Goal: Transaction & Acquisition: Book appointment/travel/reservation

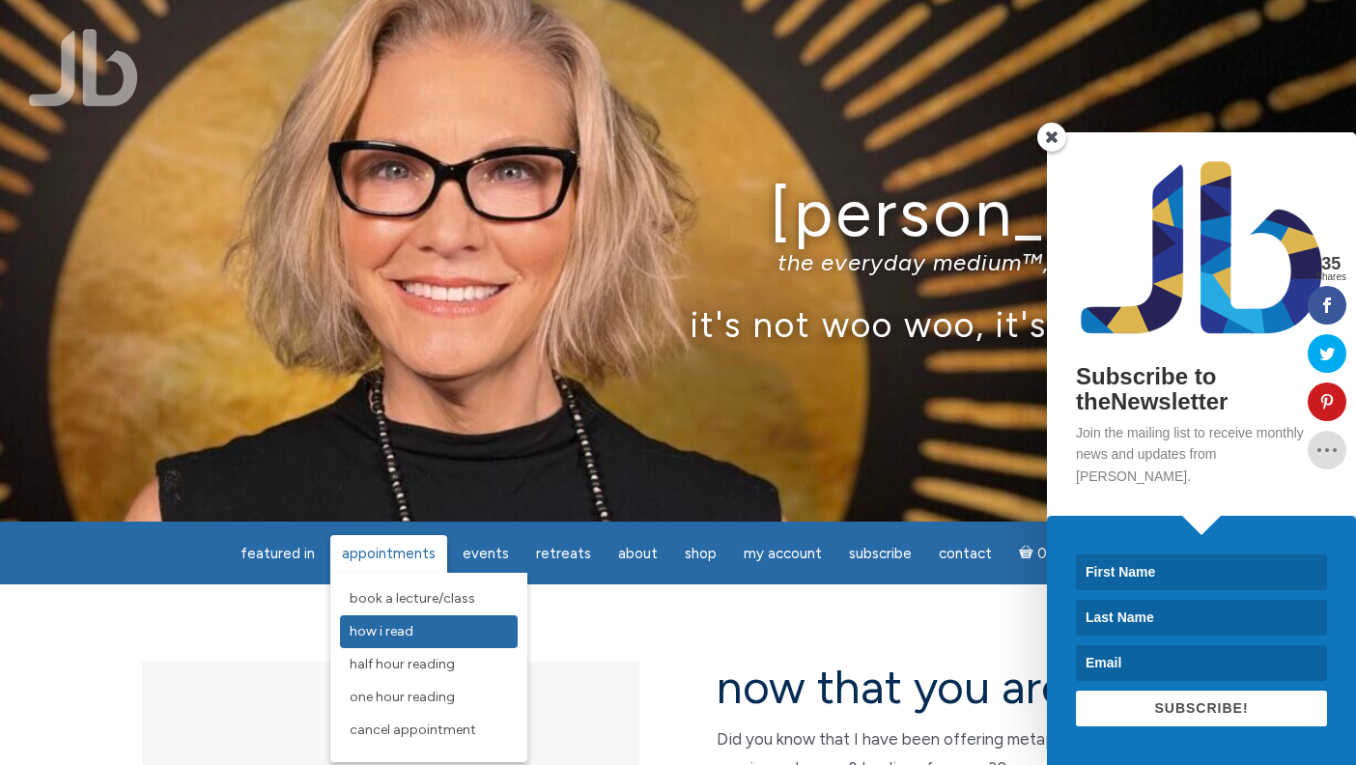
click at [393, 625] on span "How I Read" at bounding box center [382, 631] width 64 height 16
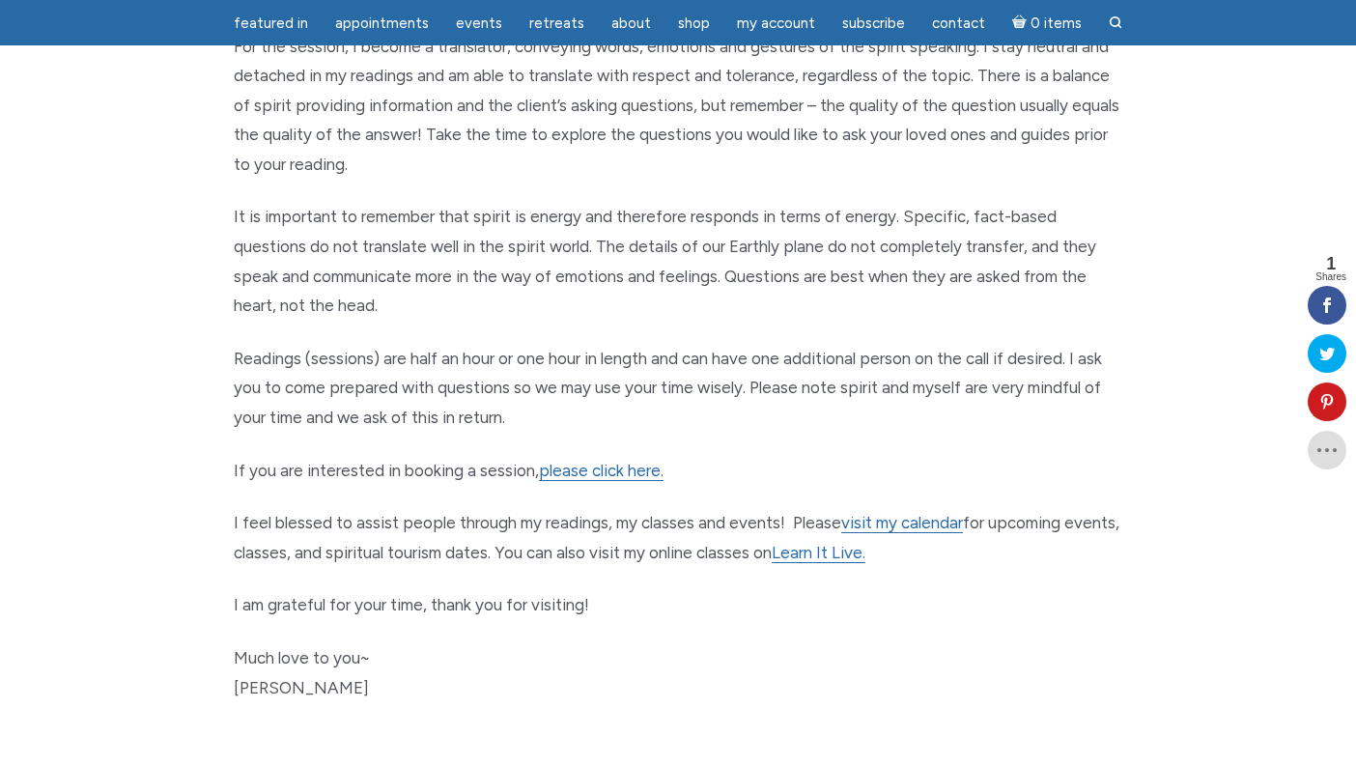
scroll to position [835, 0]
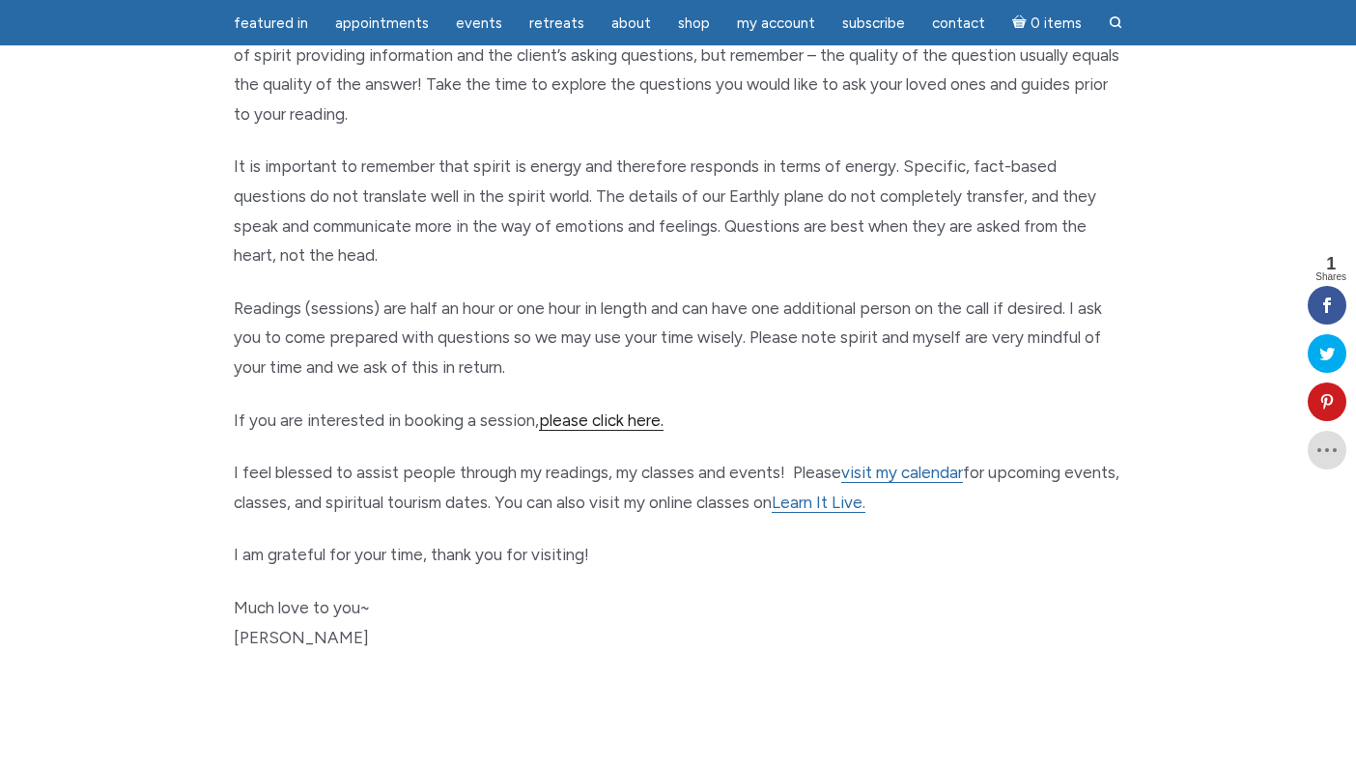
click at [613, 410] on link "please click here." at bounding box center [601, 420] width 125 height 20
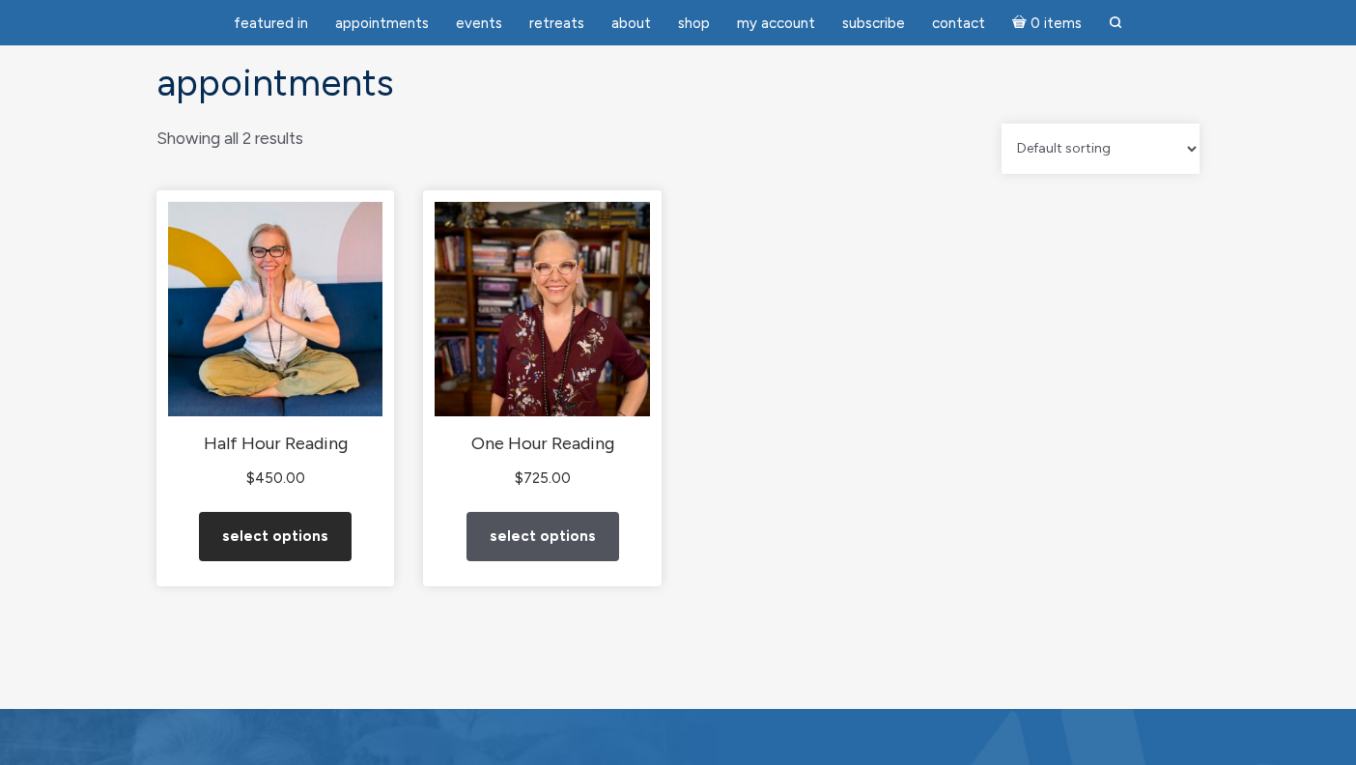
scroll to position [116, 0]
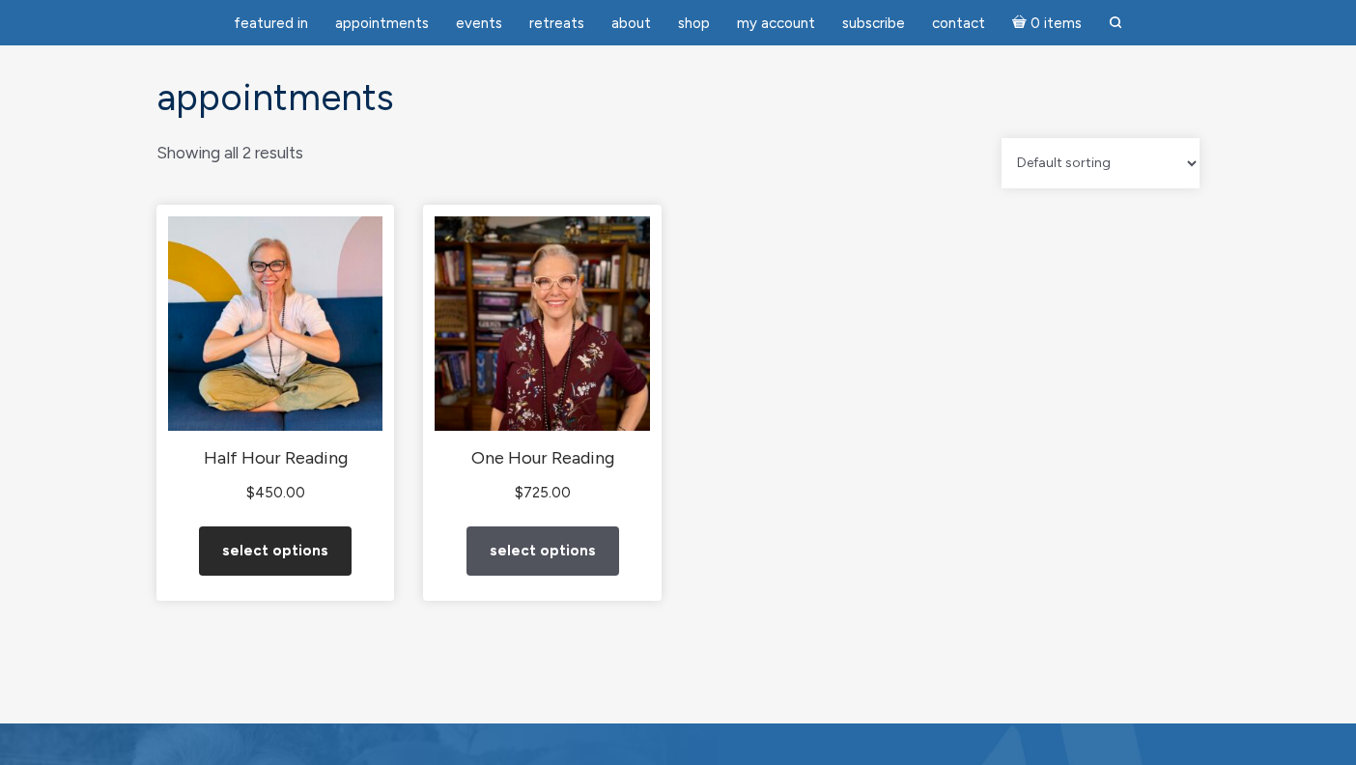
click at [287, 571] on link "Select options" at bounding box center [275, 550] width 153 height 49
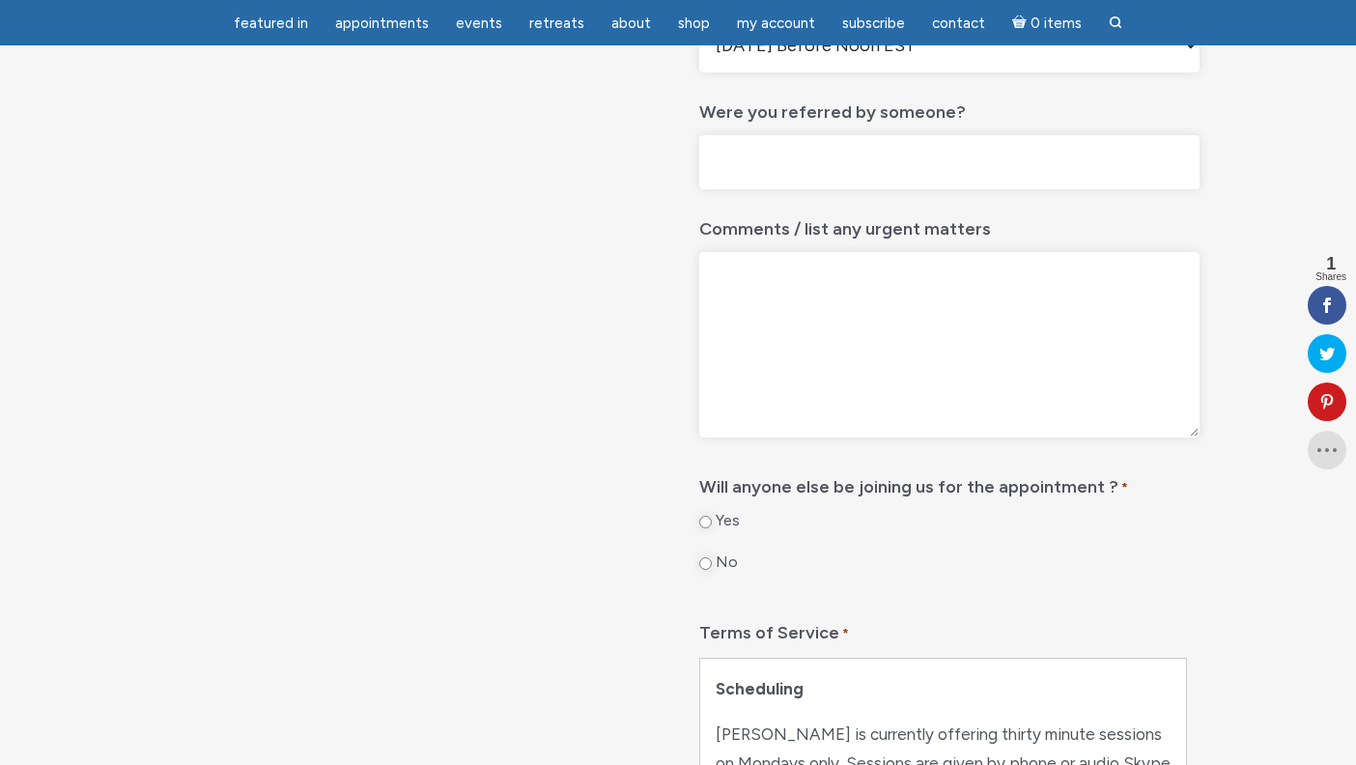
scroll to position [310, 0]
